Goal: Task Accomplishment & Management: Use online tool/utility

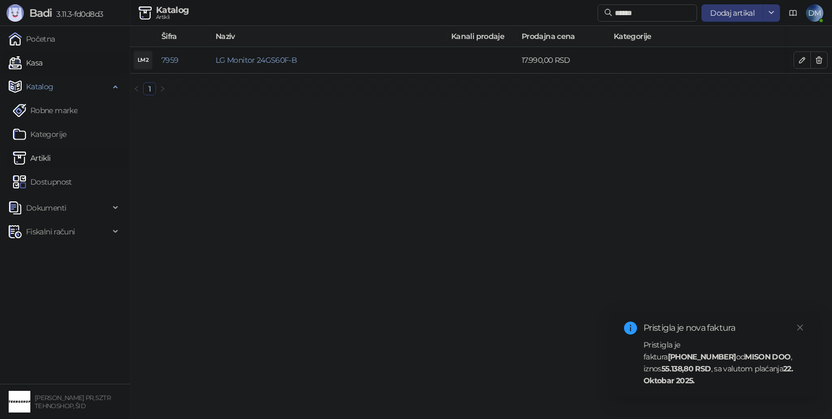
click at [42, 65] on link "Kasa" at bounding box center [26, 63] width 34 height 22
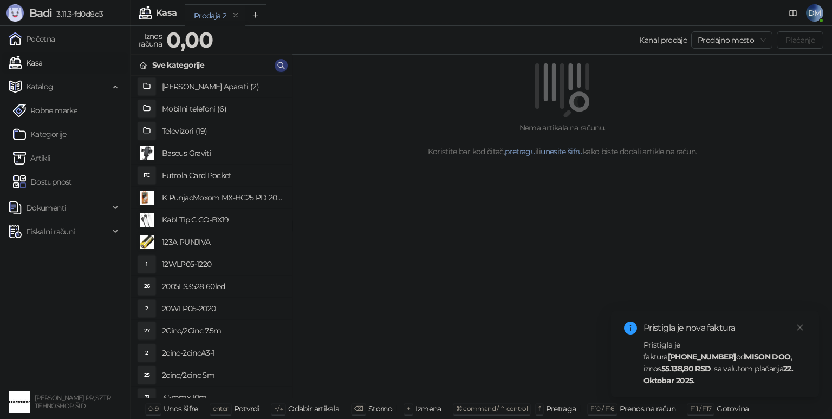
click at [42, 60] on link "Kasa" at bounding box center [26, 63] width 34 height 22
click at [284, 67] on icon "button" at bounding box center [281, 65] width 9 height 9
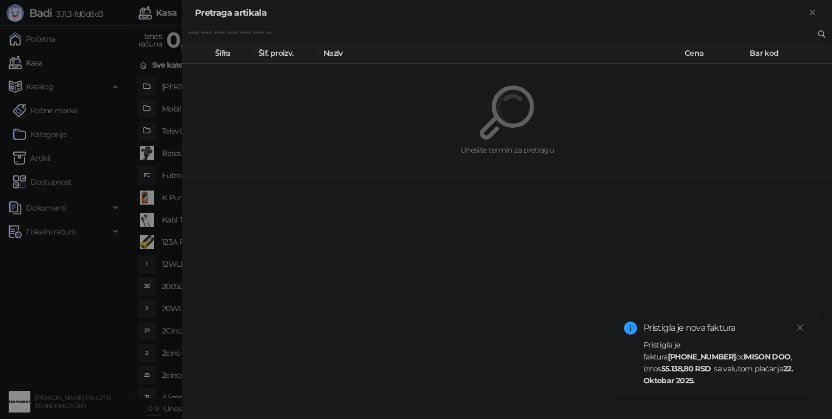
click at [247, 38] on input "text" at bounding box center [501, 35] width 627 height 12
click at [225, 35] on input "text" at bounding box center [501, 35] width 627 height 12
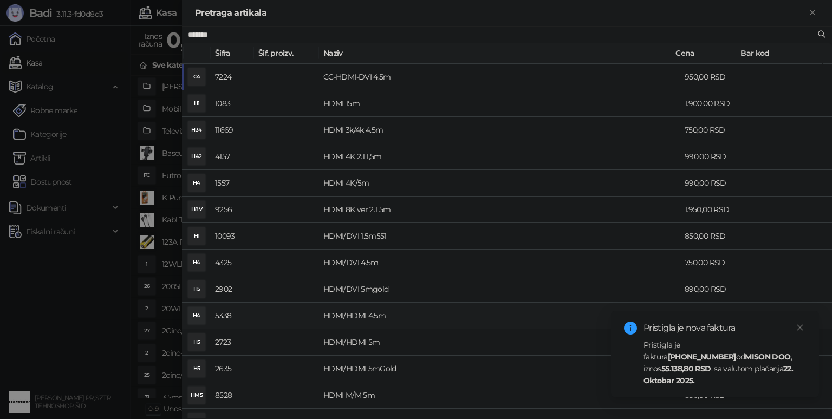
type input "*******"
